Goal: Task Accomplishment & Management: Use online tool/utility

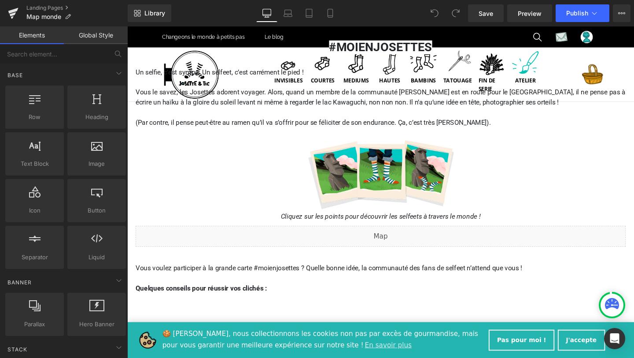
scroll to position [104, 0]
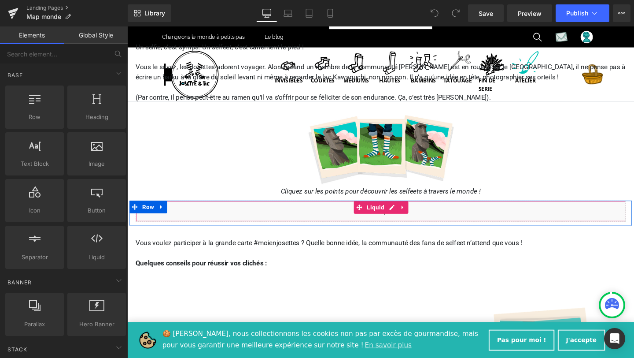
click at [405, 216] on div "Liquid" at bounding box center [393, 220] width 515 height 22
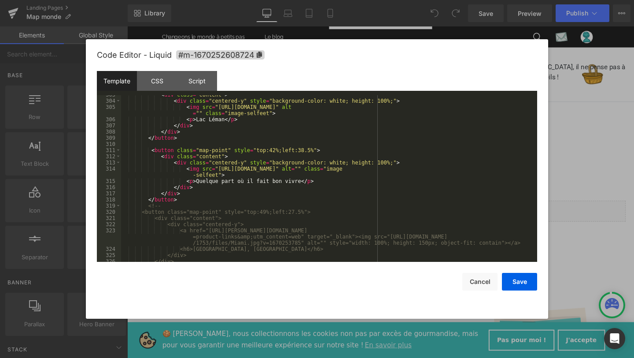
scroll to position [2075, 0]
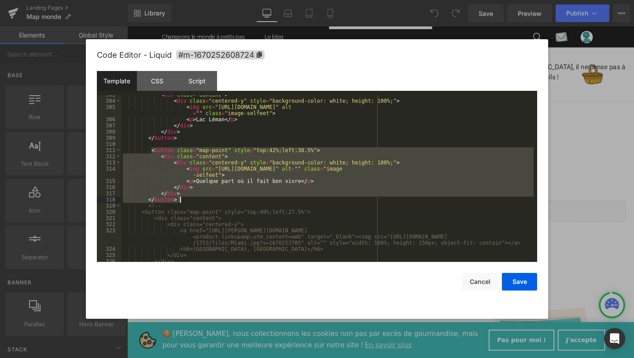
drag, startPoint x: 150, startPoint y: 150, endPoint x: 183, endPoint y: 198, distance: 57.6
click at [183, 198] on div "< div class = "content" > < div class = "centered-y" style = "background-color:…" at bounding box center [327, 181] width 413 height 179
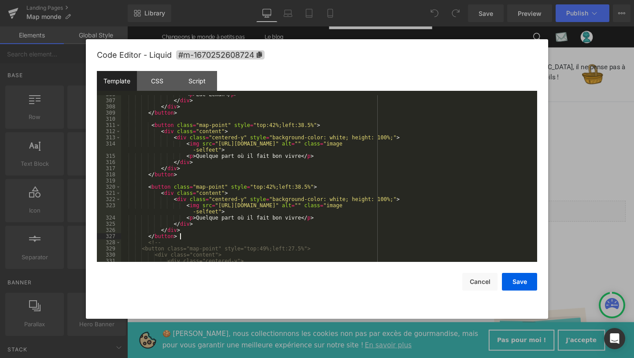
scroll to position [2112, 0]
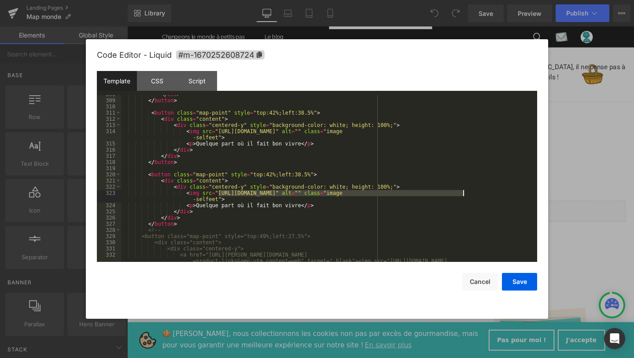
drag, startPoint x: 218, startPoint y: 191, endPoint x: 464, endPoint y: 193, distance: 246.2
click at [464, 193] on div "</ div > </ button > < button class = "map-point" style = "top:42%;left:38.5%" …" at bounding box center [327, 186] width 413 height 191
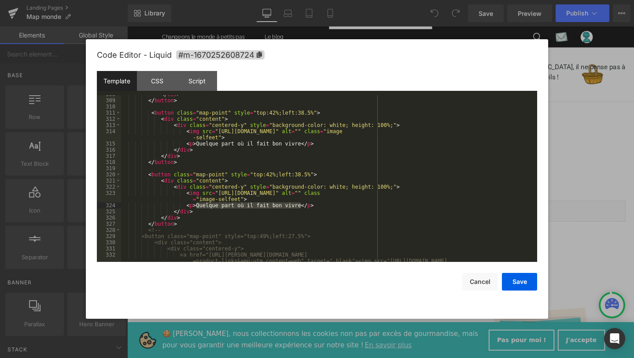
drag, startPoint x: 197, startPoint y: 205, endPoint x: 302, endPoint y: 204, distance: 104.8
click at [302, 205] on div "</ div > </ button > < button class = "map-point" style = "top:42%;left:38.5%" …" at bounding box center [327, 186] width 413 height 191
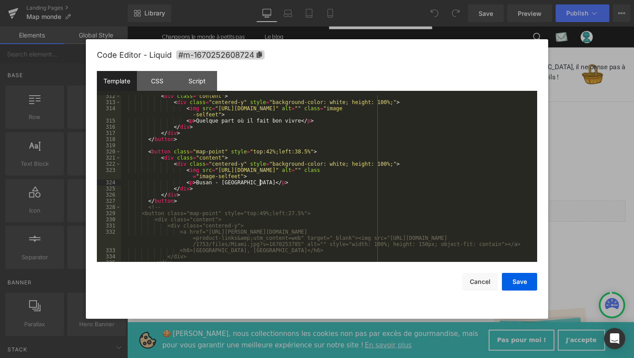
scroll to position [2128, 0]
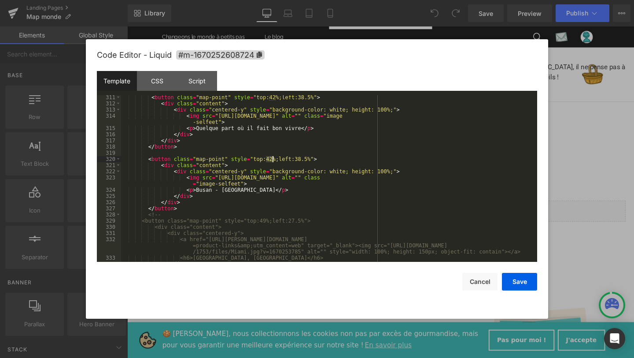
drag, startPoint x: 267, startPoint y: 157, endPoint x: 274, endPoint y: 157, distance: 6.6
click at [274, 157] on div "< button class = "map-point" style = "top:42%;left:38.5%" > < div class = "cont…" at bounding box center [327, 183] width 413 height 179
drag, startPoint x: 302, startPoint y: 156, endPoint x: 313, endPoint y: 157, distance: 10.6
click at [314, 157] on div "< button class = "map-point" style = "top:42%;left:38.5%" > < div class = "cont…" at bounding box center [327, 183] width 413 height 179
drag, startPoint x: 278, startPoint y: 159, endPoint x: 267, endPoint y: 159, distance: 11.0
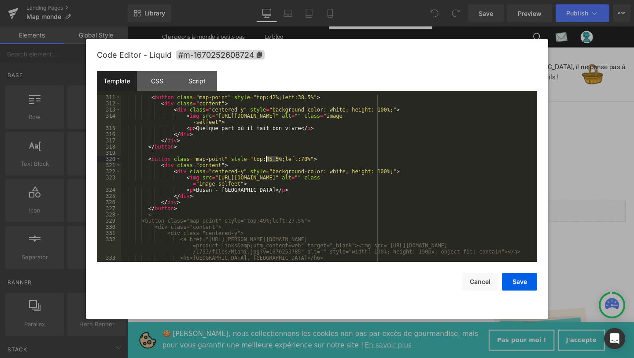
click at [267, 159] on div "< button class = "map-point" style = "top:42%;left:38.5%" > < div class = "cont…" at bounding box center [327, 183] width 413 height 179
click at [516, 285] on button "Save" at bounding box center [519, 282] width 35 height 18
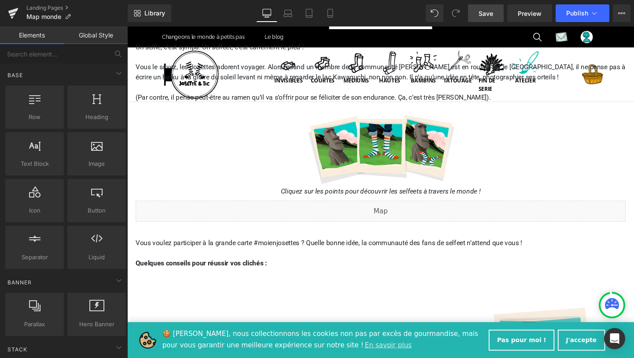
click at [486, 14] on span "Save" at bounding box center [486, 13] width 15 height 9
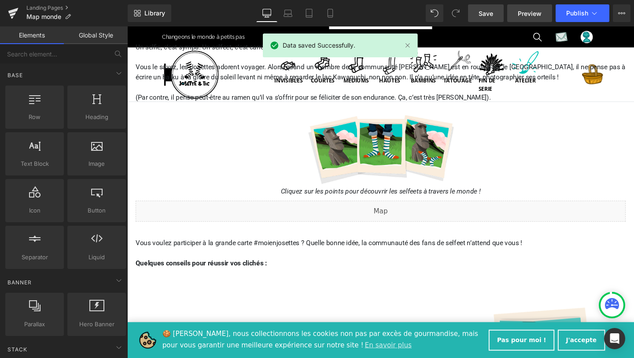
click at [530, 12] on span "Preview" at bounding box center [530, 13] width 24 height 9
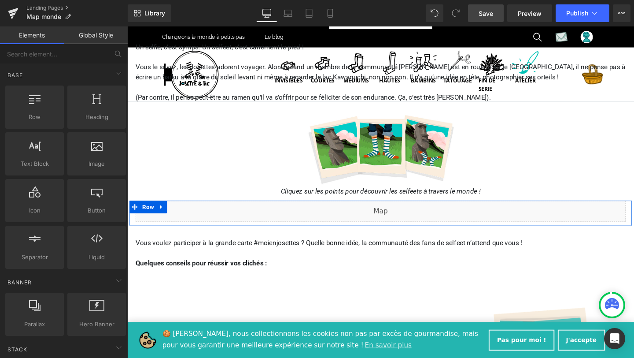
click at [405, 214] on div "Liquid" at bounding box center [393, 220] width 515 height 22
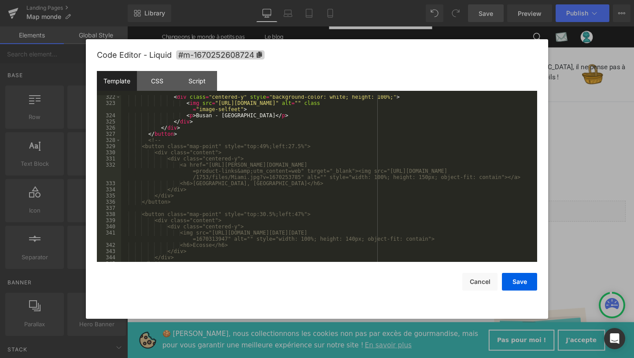
scroll to position [2123, 0]
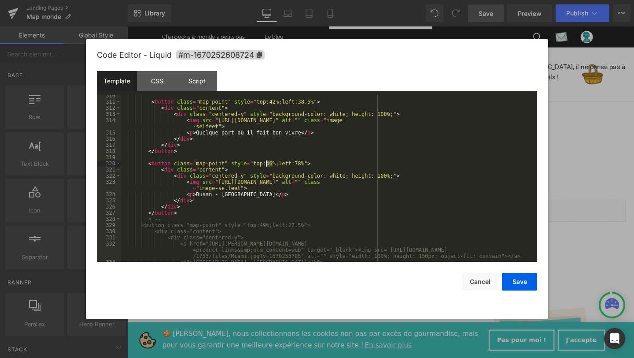
drag, startPoint x: 273, startPoint y: 161, endPoint x: 267, endPoint y: 161, distance: 6.2
click at [267, 161] on div "< button class = "map-point" style = "top:42%;left:38.5%" > < div class = "cont…" at bounding box center [327, 181] width 413 height 179
click at [520, 280] on button "Save" at bounding box center [519, 282] width 35 height 18
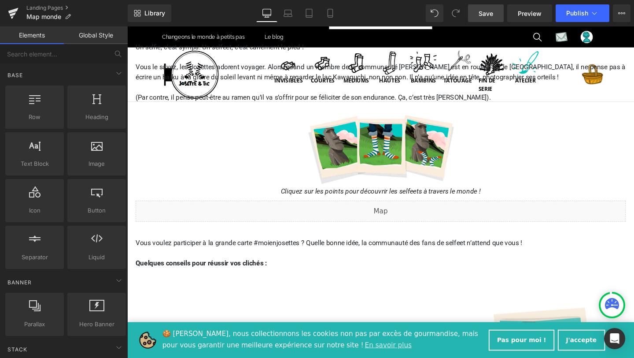
click at [489, 13] on span "Save" at bounding box center [486, 13] width 15 height 9
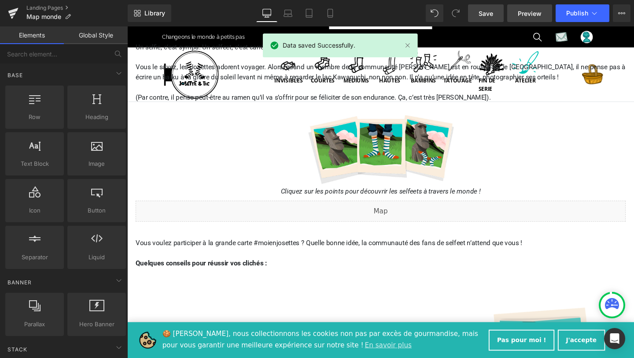
click at [523, 14] on span "Preview" at bounding box center [530, 13] width 24 height 9
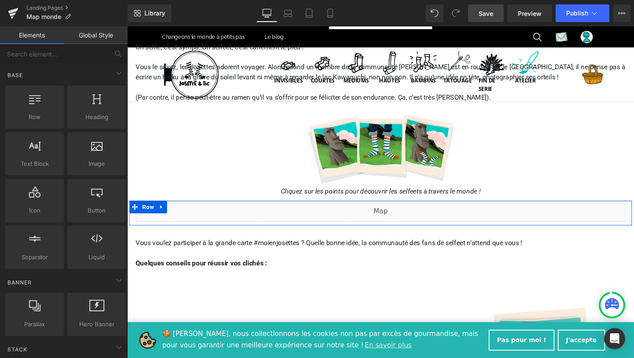
click at [405, 220] on link at bounding box center [403, 216] width 9 height 11
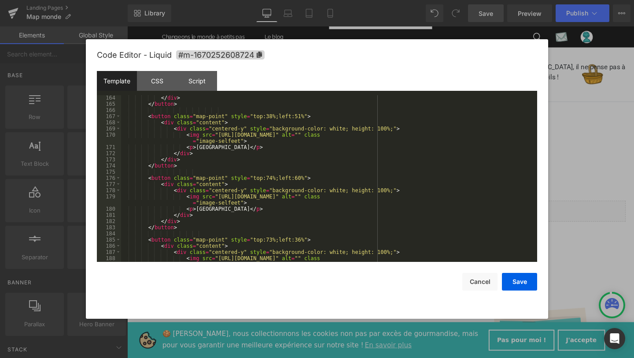
scroll to position [1166, 0]
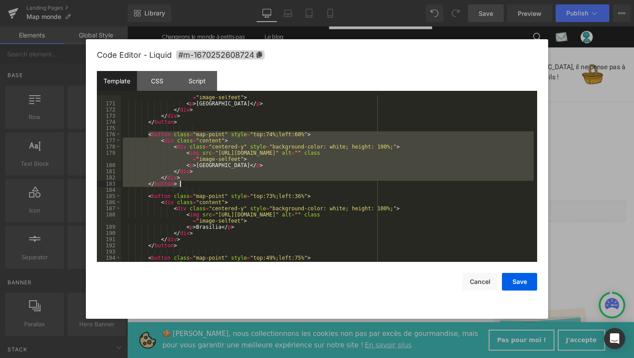
drag, startPoint x: 147, startPoint y: 133, endPoint x: 180, endPoint y: 183, distance: 60.1
click at [180, 183] on div "< img src = "[URL][DOMAIN_NAME]" alt = "" class = "image-selfeet" > < p > [GEOG…" at bounding box center [327, 180] width 413 height 185
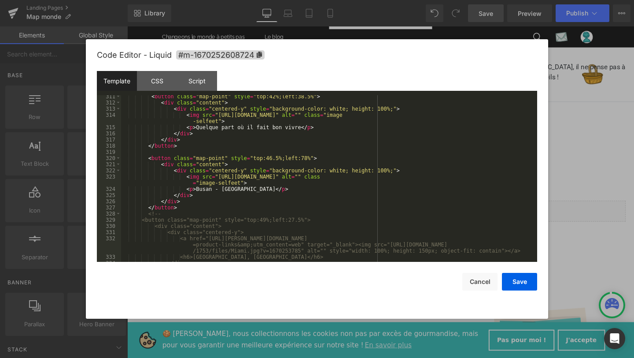
scroll to position [2129, 0]
click at [180, 207] on div "< button class = "map-point" style = "top:42%;left:38.5%" > < div class = "cont…" at bounding box center [327, 182] width 413 height 179
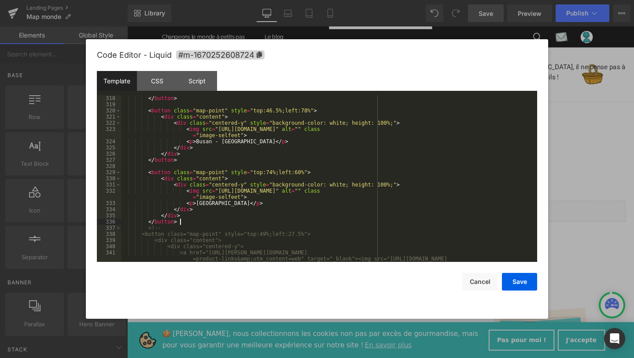
scroll to position [2176, 0]
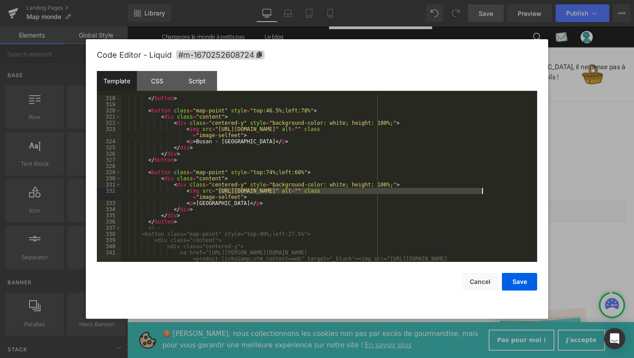
drag, startPoint x: 218, startPoint y: 191, endPoint x: 483, endPoint y: 192, distance: 265.5
click at [483, 192] on div "</ button > < button class = "map-point" style = "top:46.5%;left:78%" > < div c…" at bounding box center [327, 190] width 413 height 191
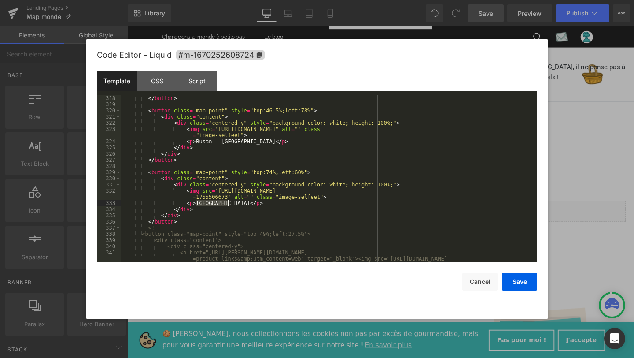
drag, startPoint x: 196, startPoint y: 204, endPoint x: 227, endPoint y: 204, distance: 30.8
click at [227, 204] on div "</ button > < button class = "map-point" style = "top:46.5%;left:78%" > < div c…" at bounding box center [327, 190] width 413 height 191
click at [273, 170] on div "</ button > < button class = "map-point" style = "top:46.5%;left:78%" > < div c…" at bounding box center [327, 190] width 413 height 191
drag, startPoint x: 267, startPoint y: 170, endPoint x: 272, endPoint y: 170, distance: 5.3
click at [272, 170] on div "</ button > < button class = "map-point" style = "top:46.5%;left:78%" > < div c…" at bounding box center [327, 190] width 413 height 191
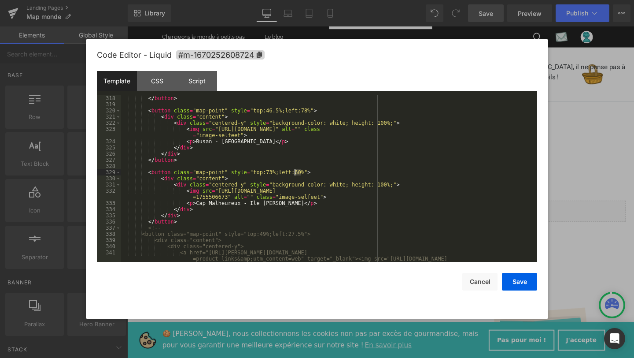
drag, startPoint x: 301, startPoint y: 172, endPoint x: 295, endPoint y: 172, distance: 5.7
click at [295, 172] on div "</ button > < button class = "map-point" style = "top:46.5%;left:78%" > < div c…" at bounding box center [327, 190] width 413 height 191
click at [510, 281] on button "Save" at bounding box center [519, 282] width 35 height 18
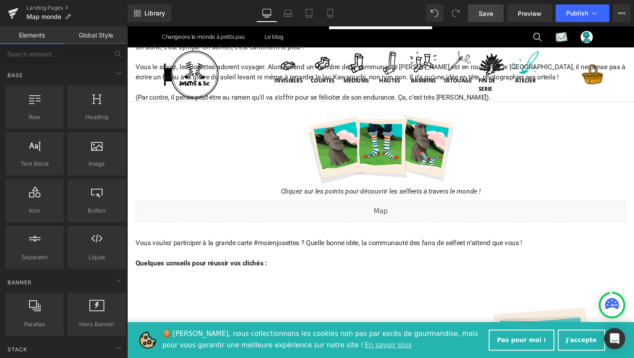
click at [478, 11] on link "Save" at bounding box center [486, 13] width 36 height 18
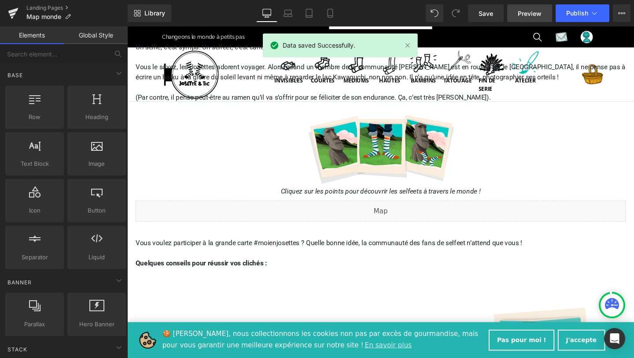
click at [530, 18] on span "Preview" at bounding box center [530, 13] width 24 height 9
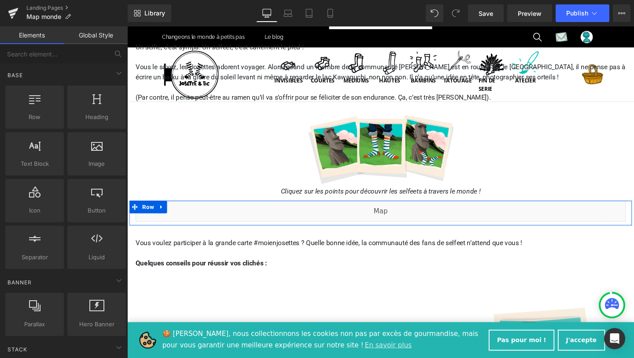
click at [403, 218] on icon at bounding box center [403, 216] width 4 height 4
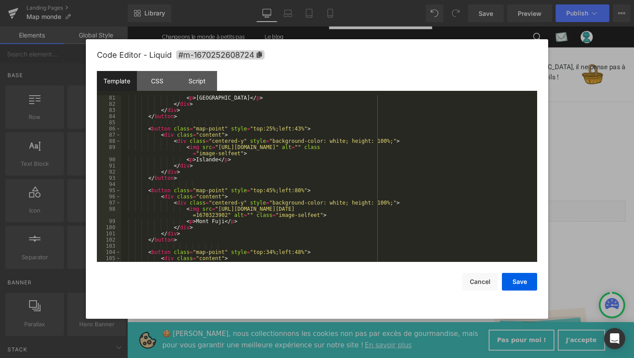
scroll to position [557, 0]
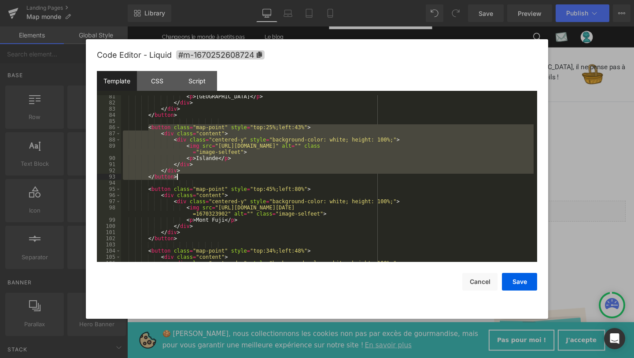
drag, startPoint x: 148, startPoint y: 128, endPoint x: 178, endPoint y: 176, distance: 57.2
click at [178, 176] on div "< p > Séville </ p > </ div > </ div > </ button > < button class = "map-point"…" at bounding box center [327, 182] width 413 height 179
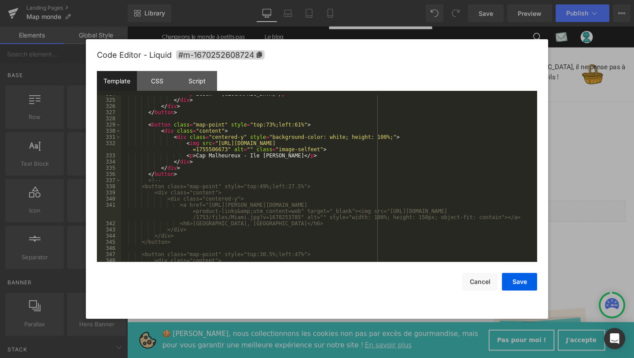
scroll to position [2225, 0]
click at [188, 173] on div "< p > Busan - [GEOGRAPHIC_DATA] </ p > </ div > </ div > </ button > < button c…" at bounding box center [327, 178] width 413 height 179
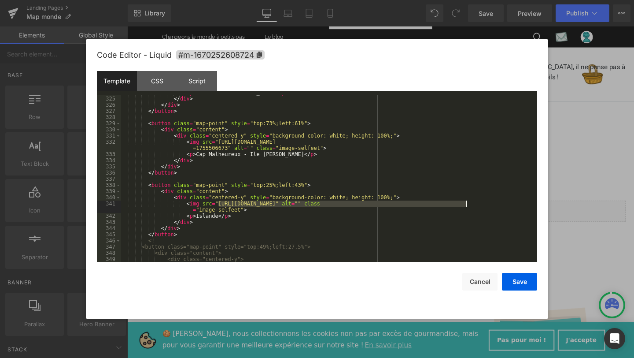
drag, startPoint x: 219, startPoint y: 203, endPoint x: 466, endPoint y: 203, distance: 247.0
click at [466, 203] on div "< p > Busan - [GEOGRAPHIC_DATA] </ p > </ div > </ div > </ button > < button c…" at bounding box center [327, 178] width 413 height 179
paste textarea
click at [200, 217] on div "< p > Busan - [GEOGRAPHIC_DATA] </ p > </ div > </ div > </ button > < button c…" at bounding box center [327, 178] width 413 height 179
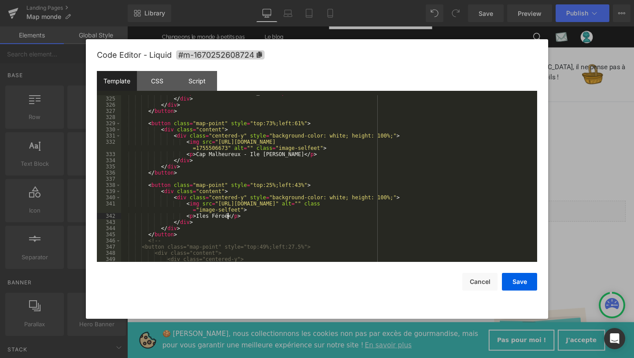
click at [273, 185] on div "< p > Busan - [GEOGRAPHIC_DATA] </ p > </ div > </ div > </ button > < button c…" at bounding box center [327, 178] width 413 height 179
click at [302, 185] on div "< p > Busan - [GEOGRAPHIC_DATA] </ p > </ div > </ div > </ button > < button c…" at bounding box center [327, 178] width 413 height 179
click at [513, 282] on button "Save" at bounding box center [519, 282] width 35 height 18
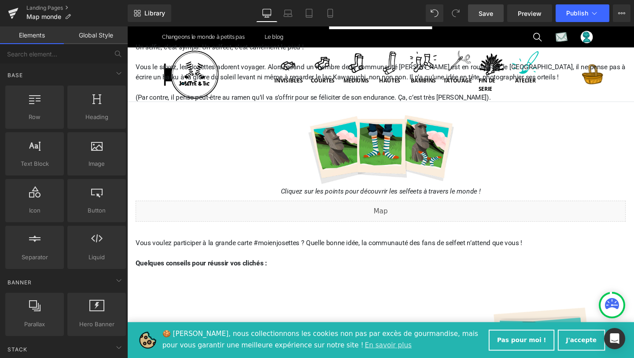
click at [496, 13] on link "Save" at bounding box center [486, 13] width 36 height 18
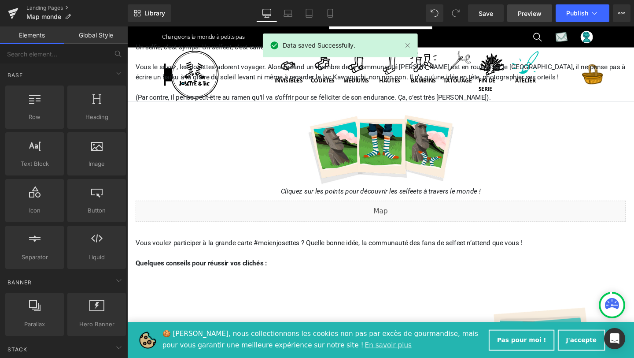
click at [527, 15] on span "Preview" at bounding box center [530, 13] width 24 height 9
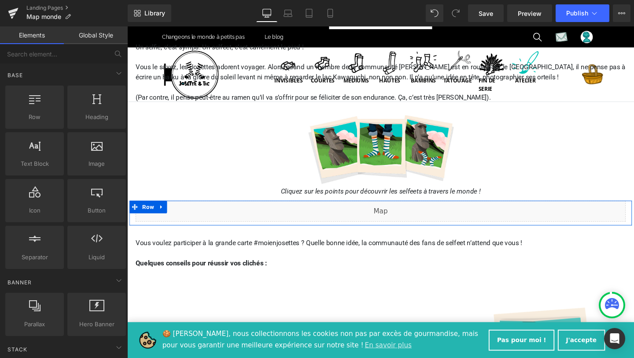
click at [405, 219] on div "Liquid" at bounding box center [393, 220] width 515 height 22
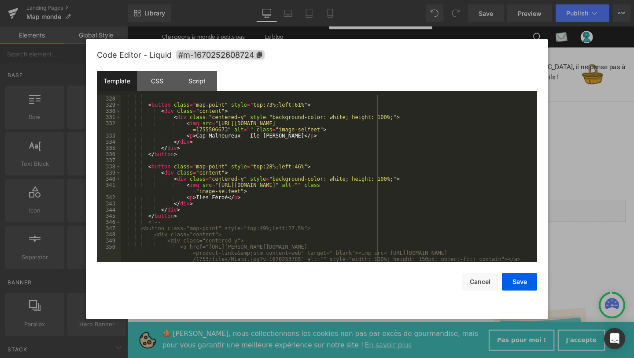
scroll to position [2253, 0]
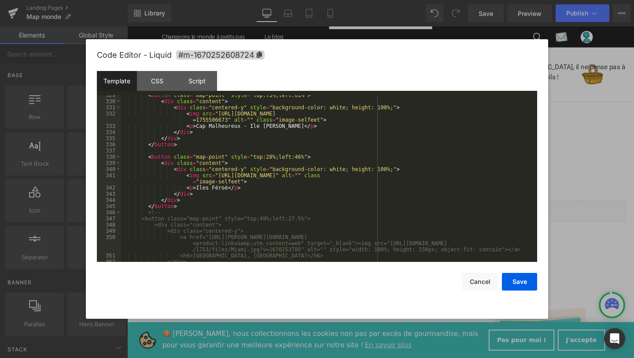
click at [273, 156] on div "< button class = "map-point" style = "top:73%;left:61%" > < div class = "conten…" at bounding box center [327, 181] width 413 height 179
click at [302, 157] on div "< button class = "map-point" style = "top:73%;left:61%" > < div class = "conten…" at bounding box center [327, 181] width 413 height 179
click at [520, 284] on button "Save" at bounding box center [519, 282] width 35 height 18
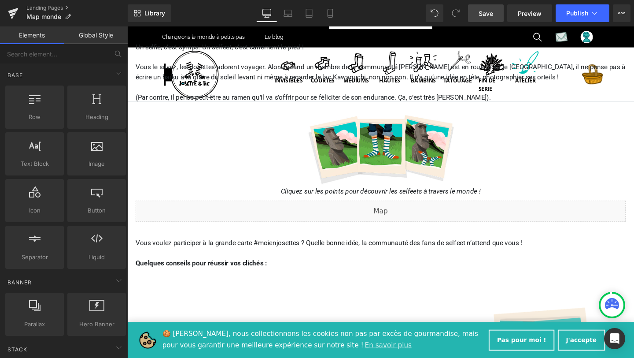
click at [486, 21] on link "Save" at bounding box center [486, 13] width 36 height 18
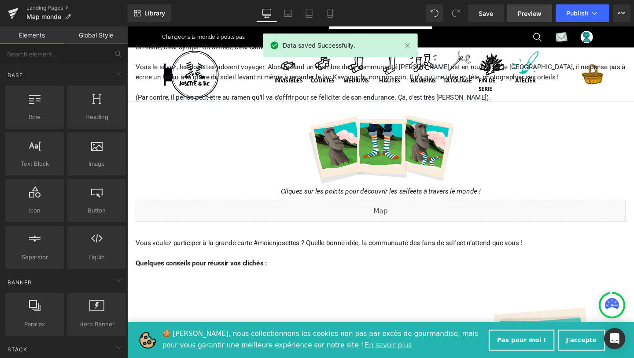
click at [524, 11] on span "Preview" at bounding box center [530, 13] width 24 height 9
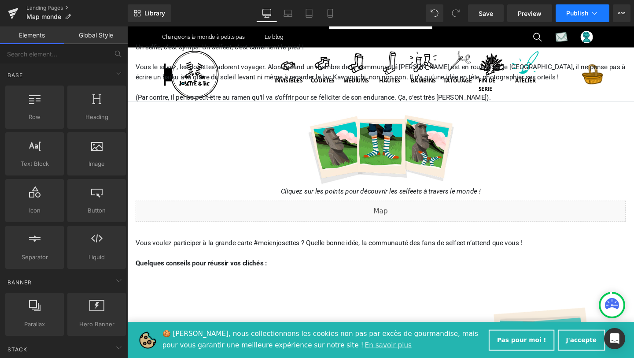
click at [568, 16] on span "Publish" at bounding box center [577, 13] width 22 height 7
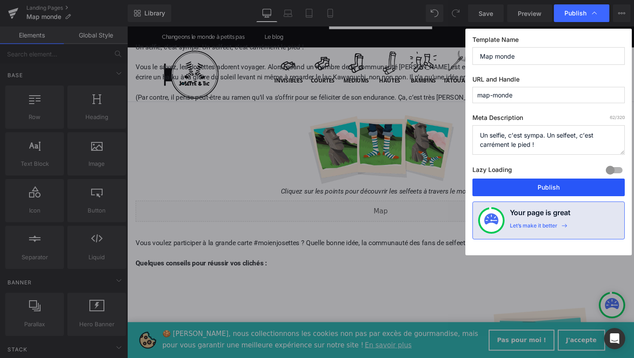
click at [582, 188] on button "Publish" at bounding box center [548, 187] width 152 height 18
